Goal: Information Seeking & Learning: Learn about a topic

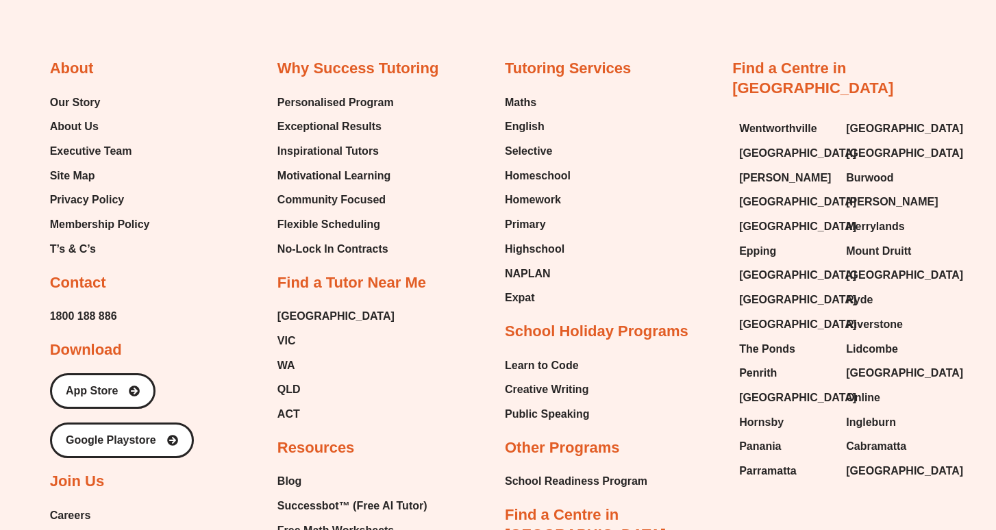
scroll to position [3449, 0]
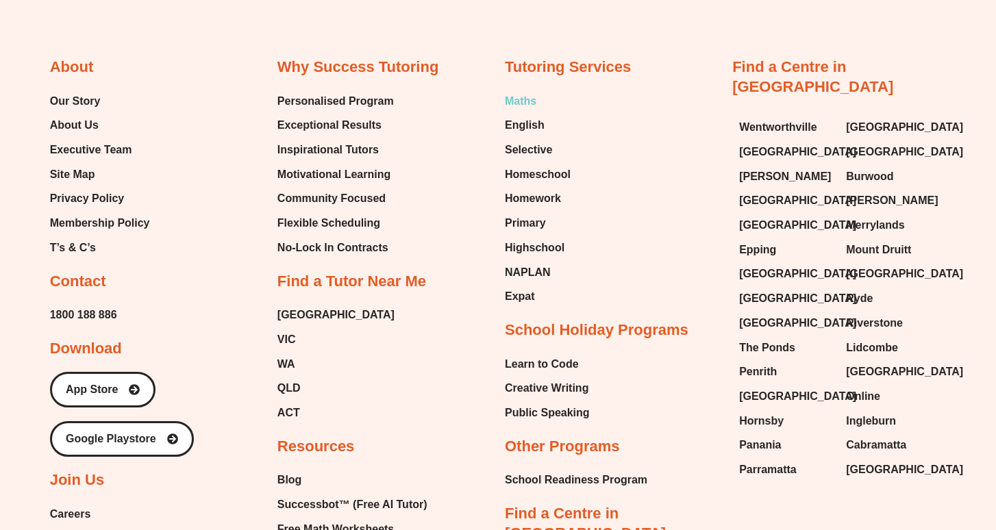
click at [523, 97] on span "Maths" at bounding box center [521, 101] width 32 height 21
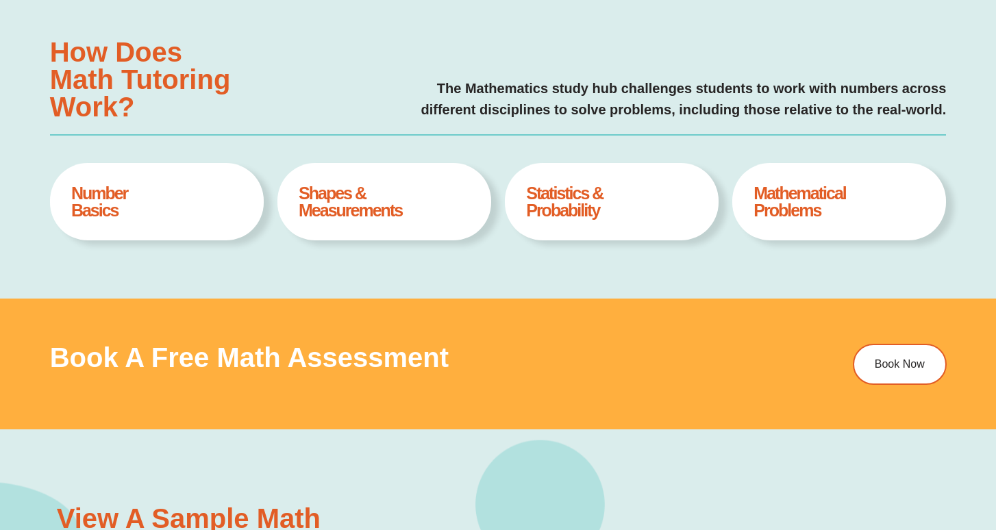
scroll to position [550, 0]
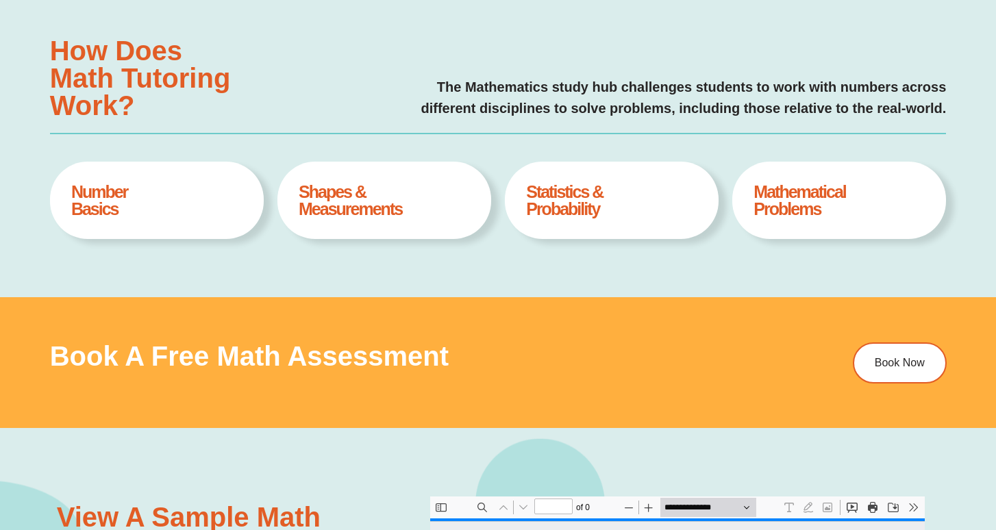
type input "*"
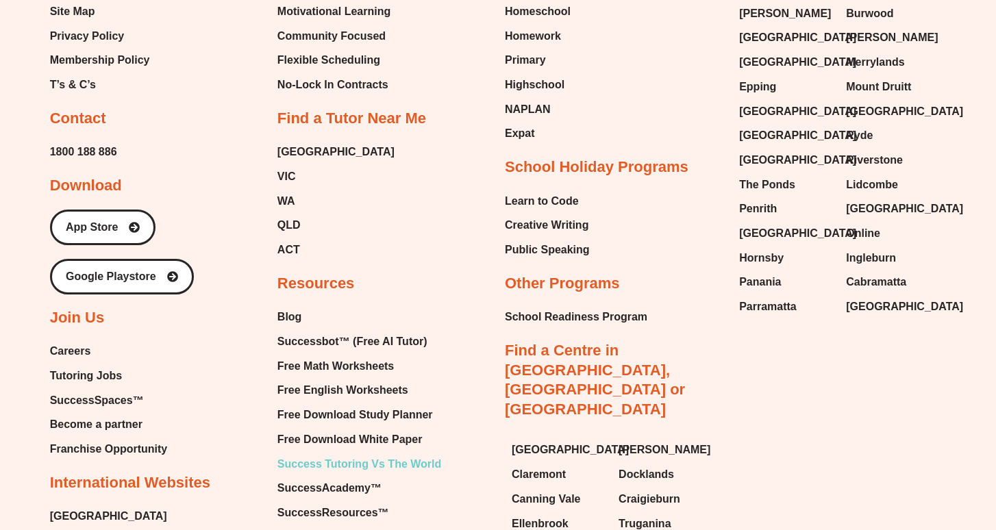
scroll to position [4555, 0]
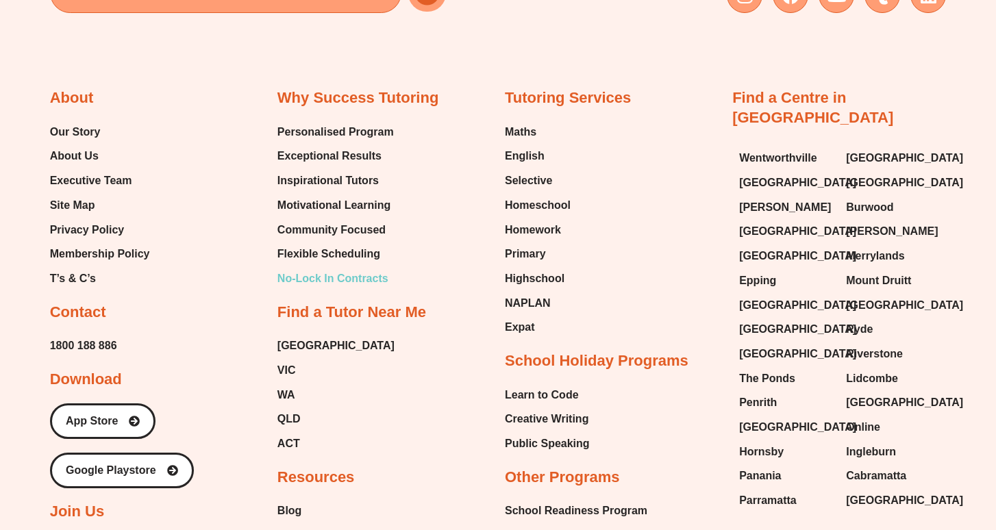
click at [342, 270] on span "No-Lock In Contracts" at bounding box center [332, 279] width 111 height 21
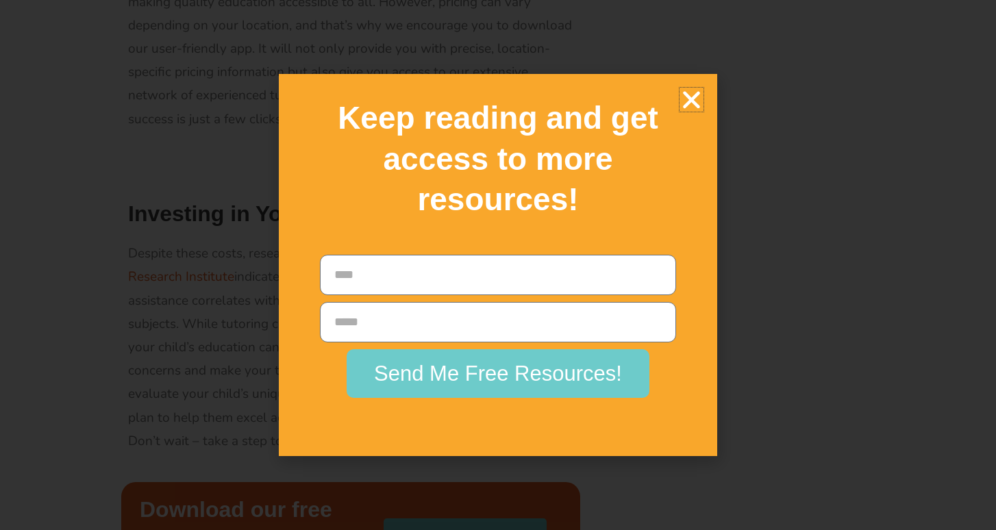
scroll to position [1803, 0]
click at [697, 112] on icon "Close" at bounding box center [692, 100] width 24 height 24
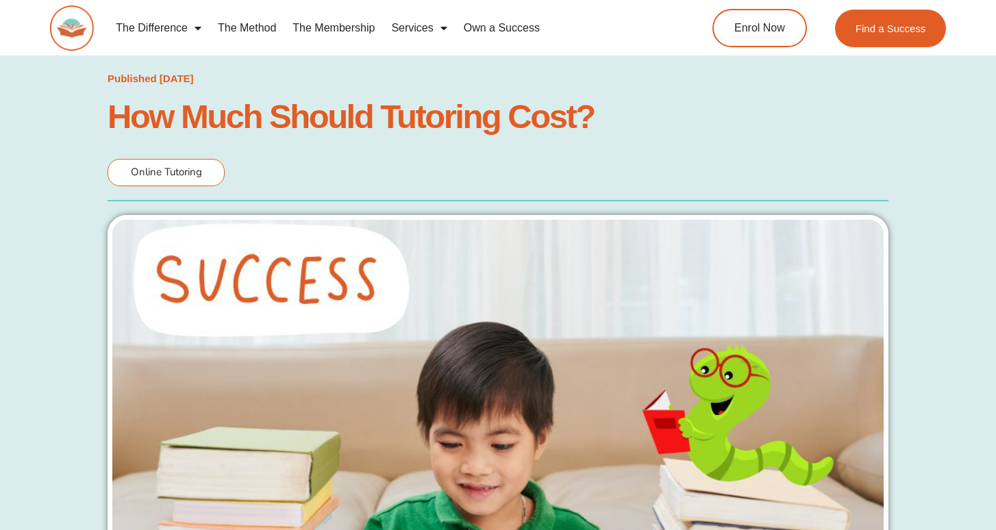
scroll to position [0, 0]
click at [326, 30] on link "The Membership" at bounding box center [333, 28] width 99 height 32
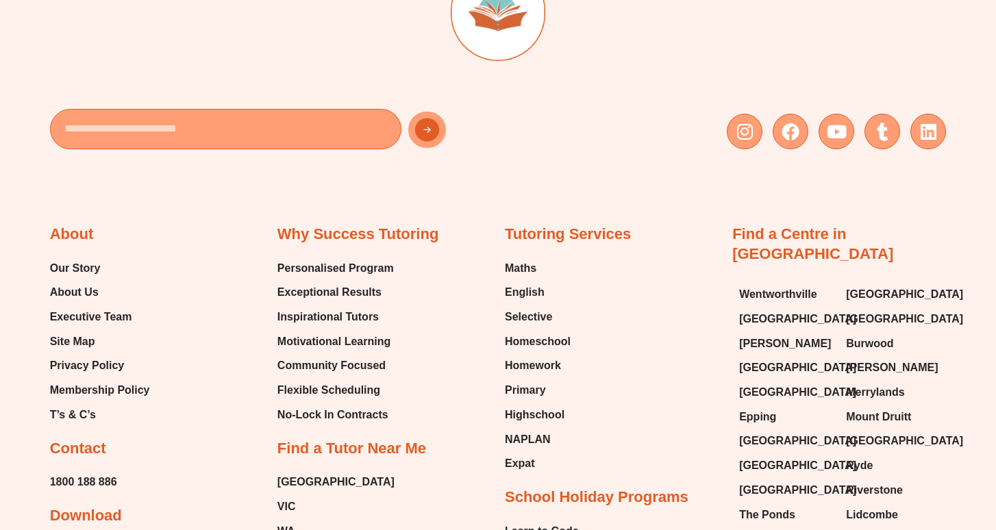
scroll to position [3303, 0]
